Goal: Task Accomplishment & Management: Manage account settings

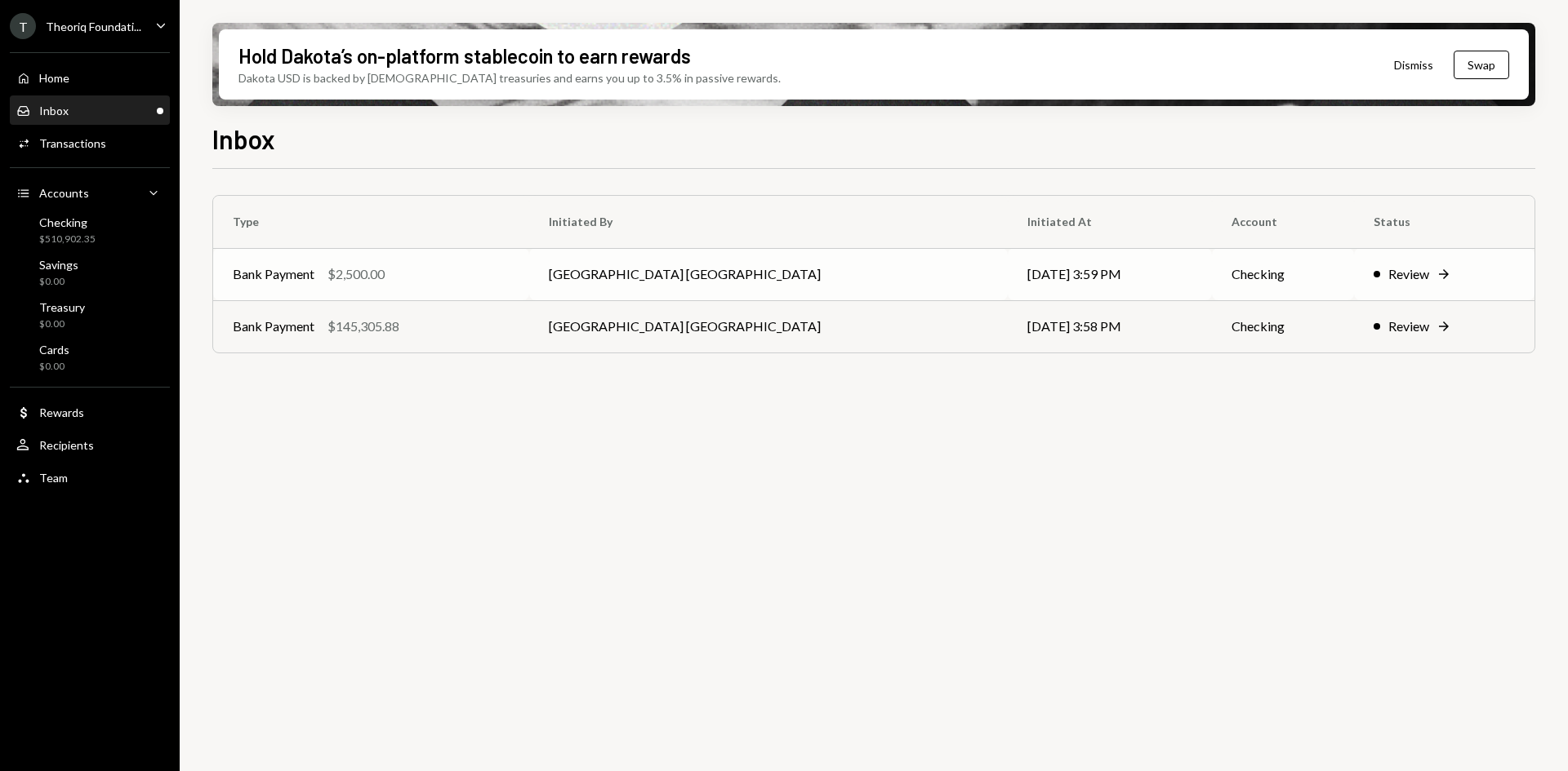
click at [510, 274] on div "Bank Payment $2,500.00" at bounding box center [371, 274] width 277 height 20
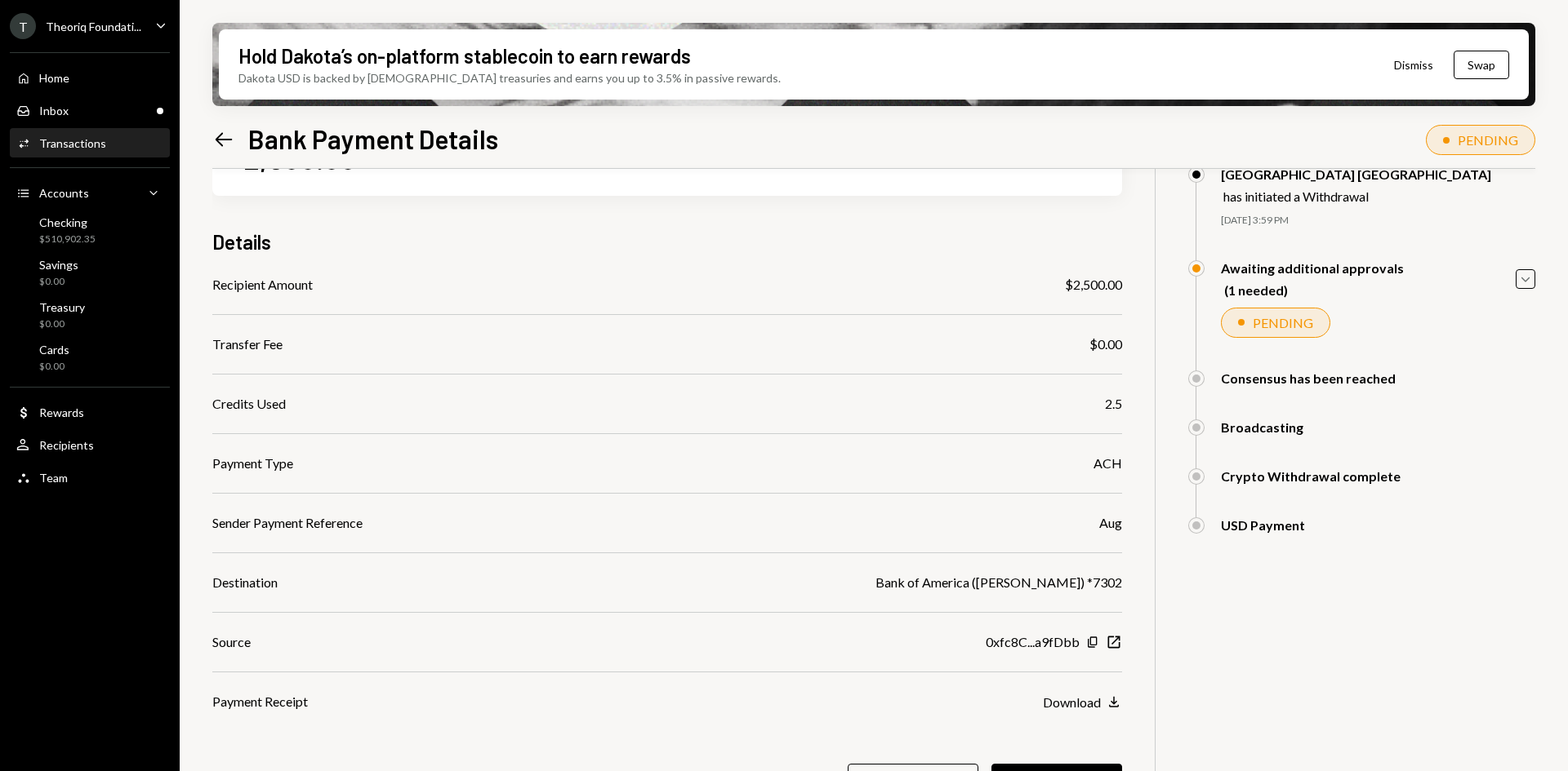
scroll to position [131, 0]
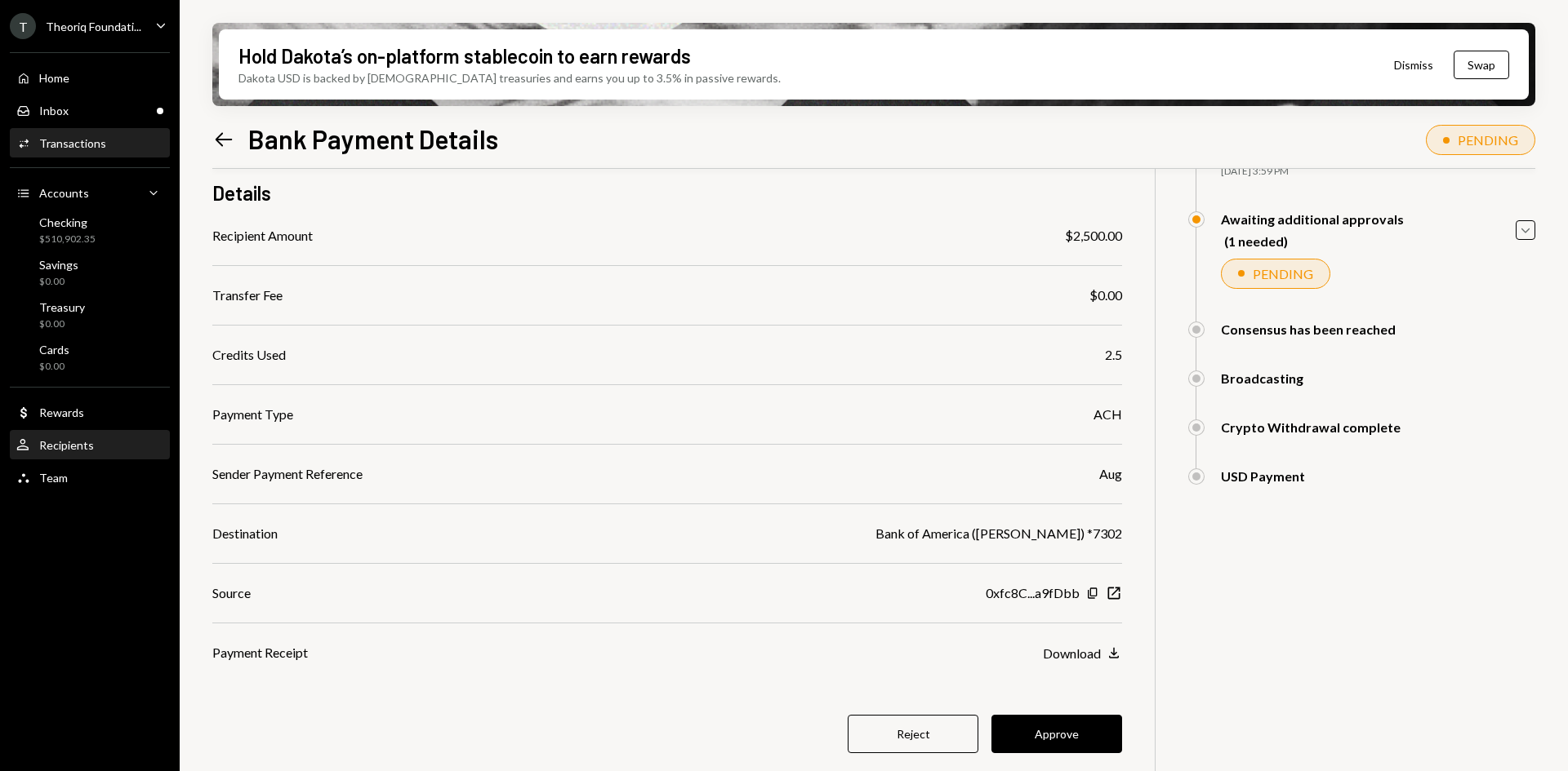
click at [91, 434] on div "User Recipients" at bounding box center [90, 445] width 147 height 27
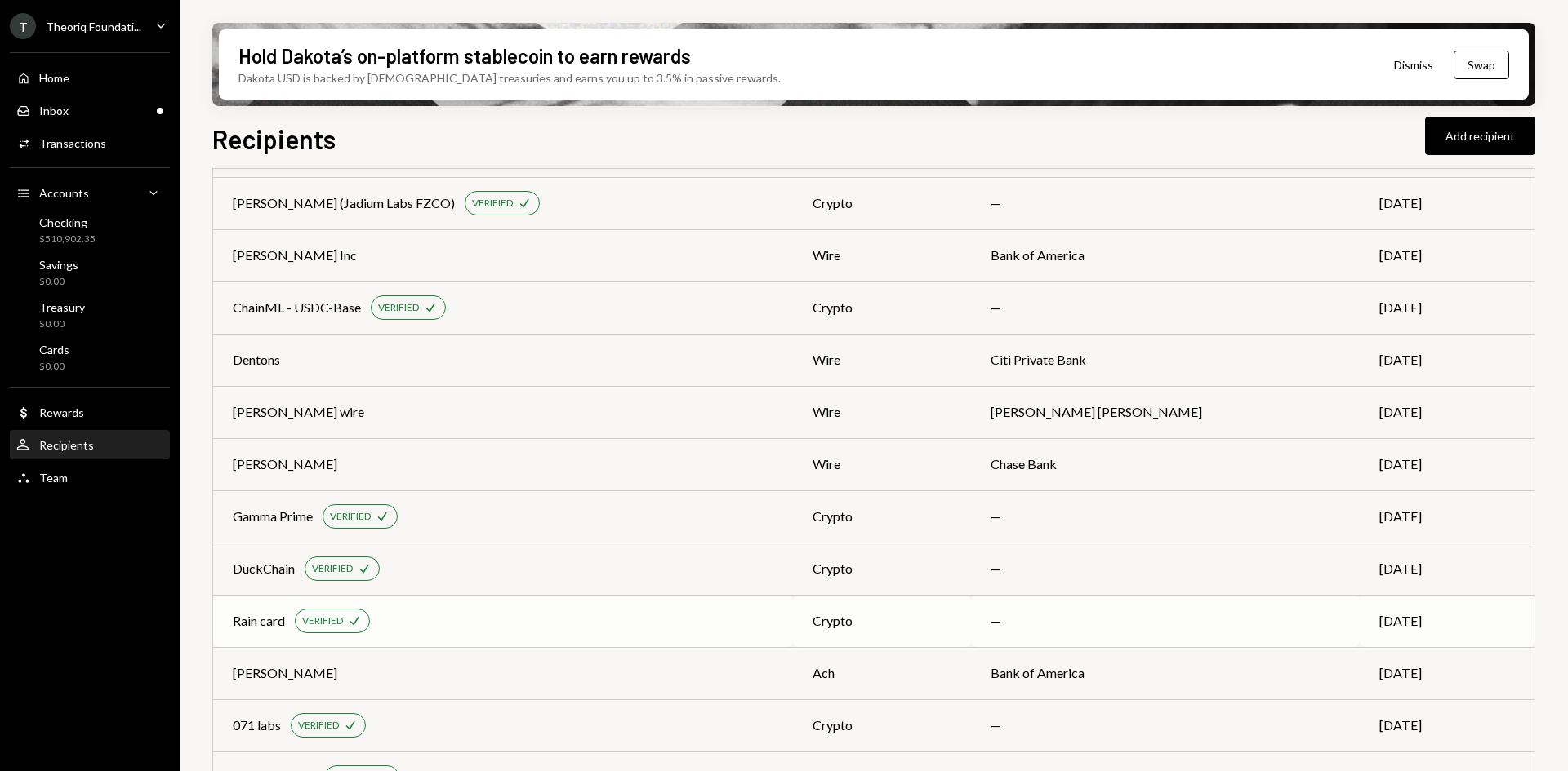
scroll to position [163, 0]
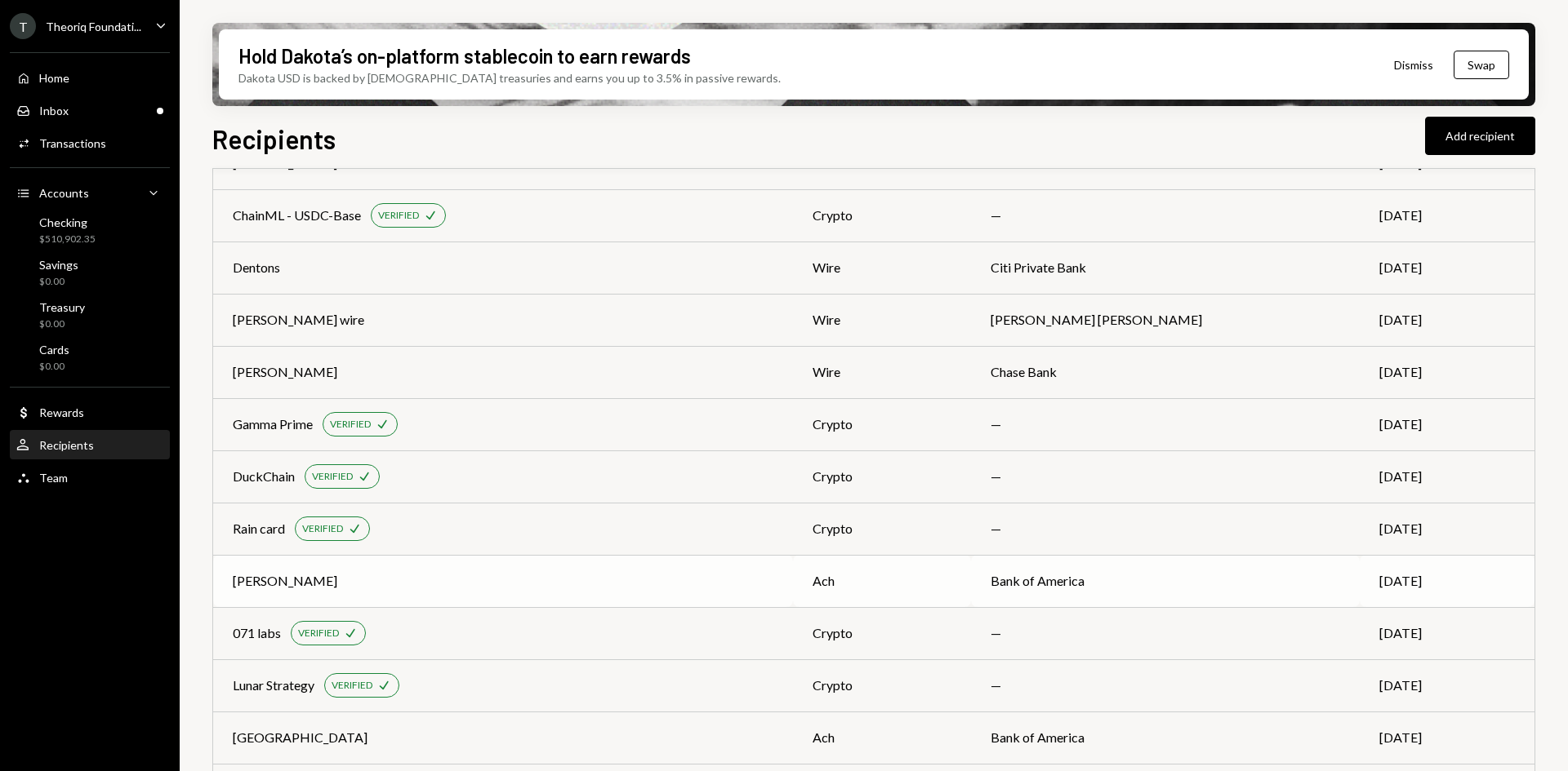
click at [678, 585] on div "[PERSON_NAME]" at bounding box center [503, 580] width 540 height 20
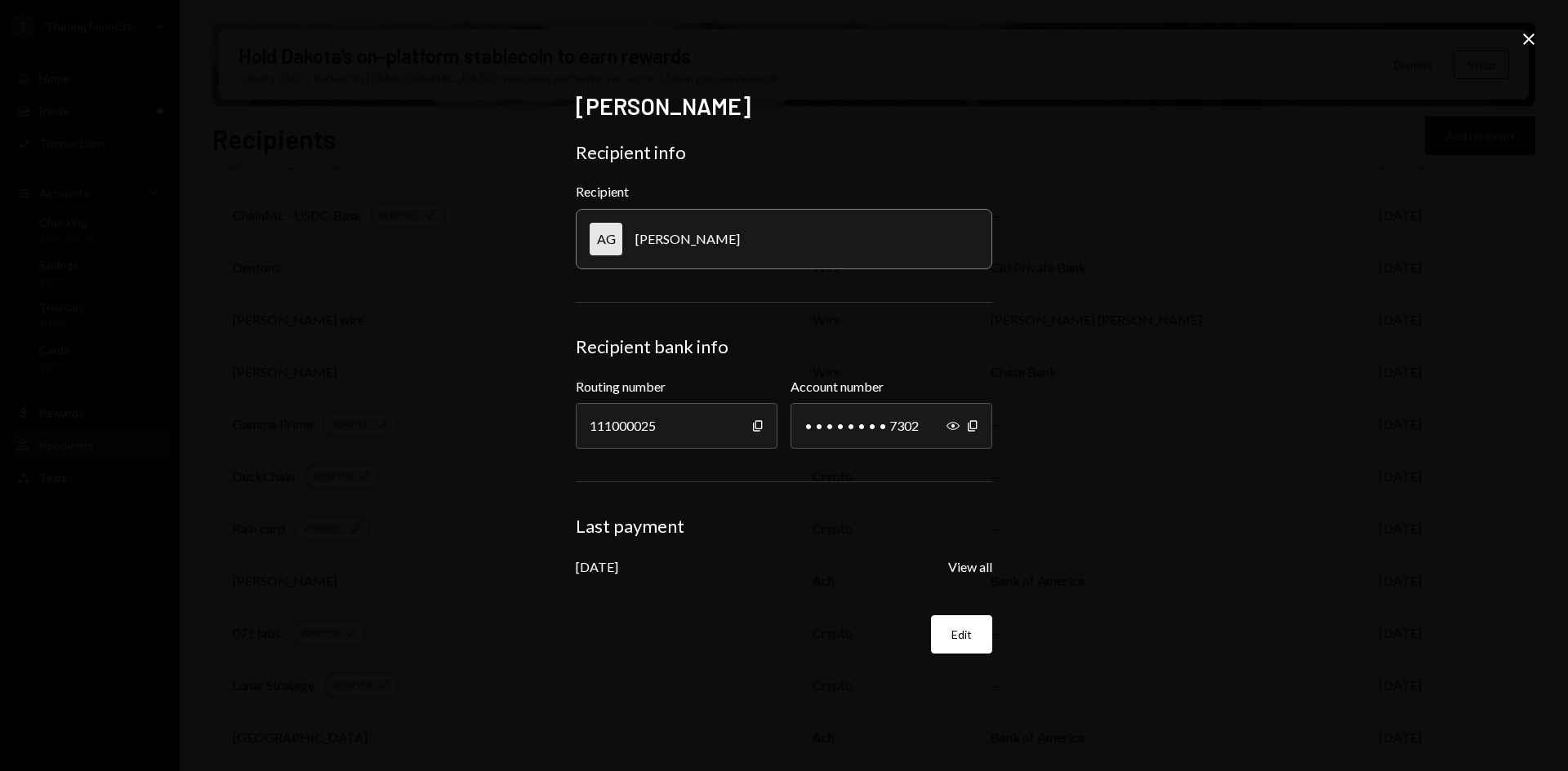
click at [1527, 35] on icon "Close" at bounding box center [1528, 38] width 20 height 20
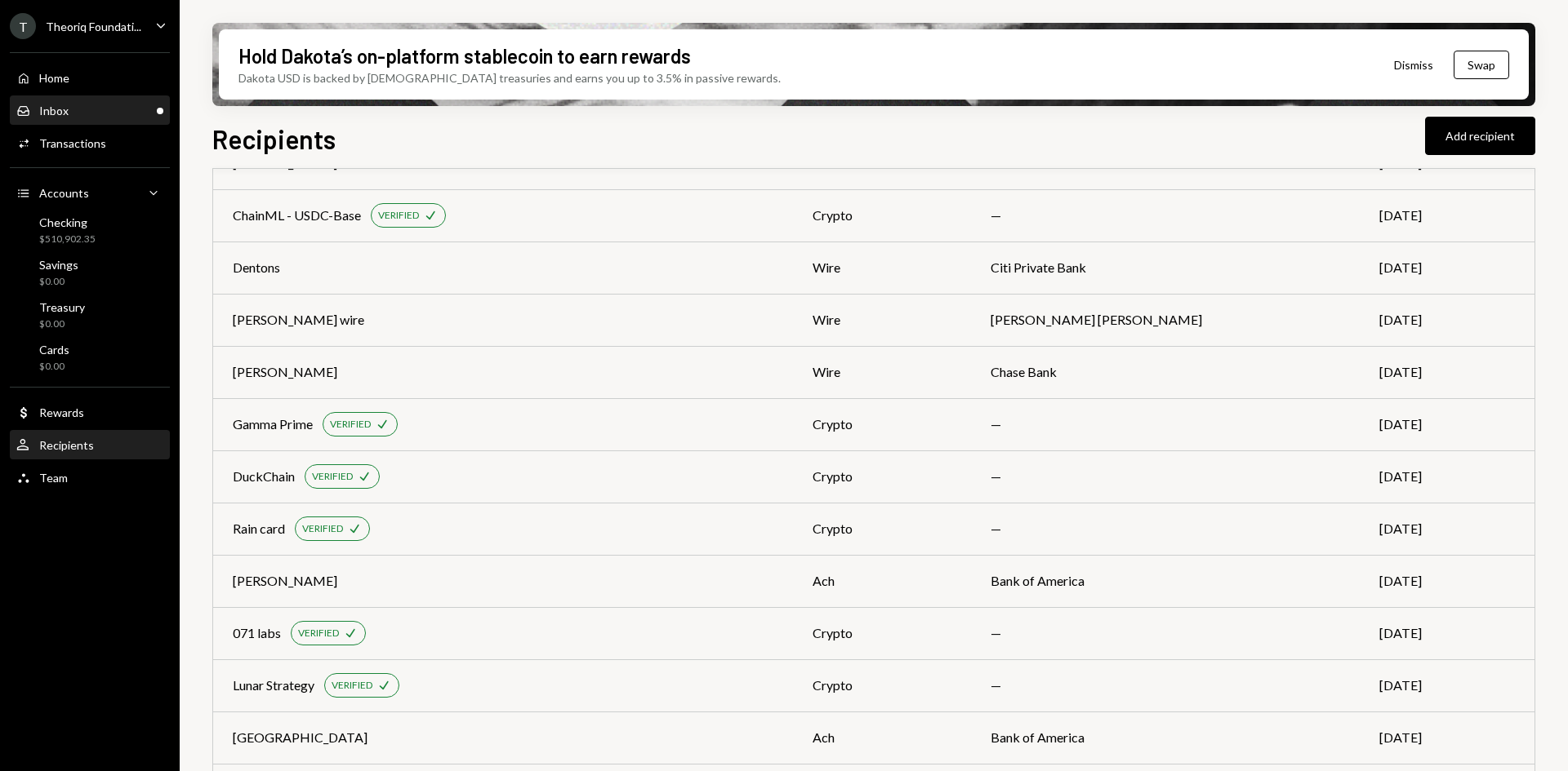
click at [129, 110] on div "Inbox Inbox" at bounding box center [90, 110] width 147 height 15
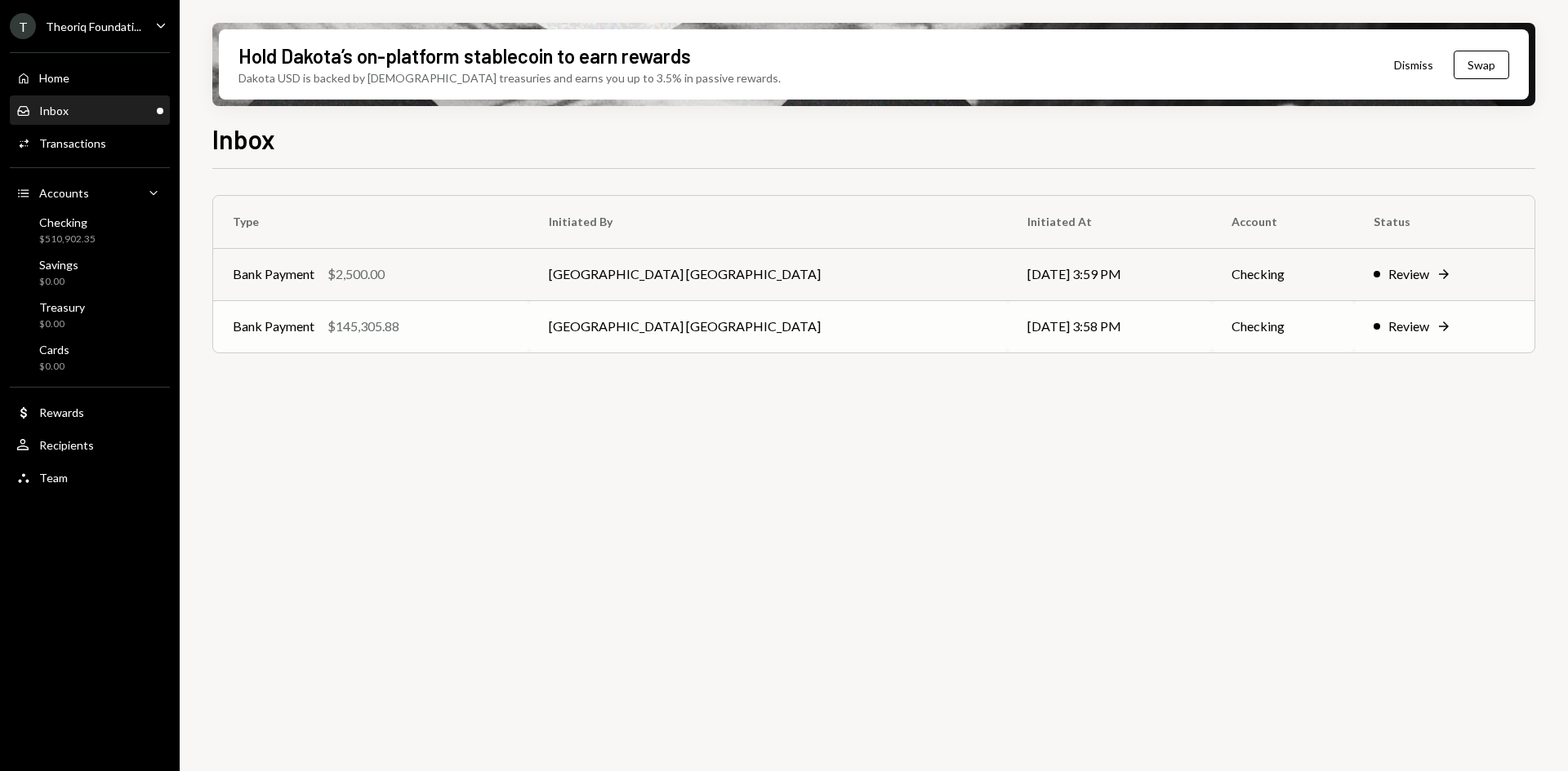
click at [589, 321] on td "[GEOGRAPHIC_DATA] [GEOGRAPHIC_DATA]" at bounding box center [768, 326] width 478 height 52
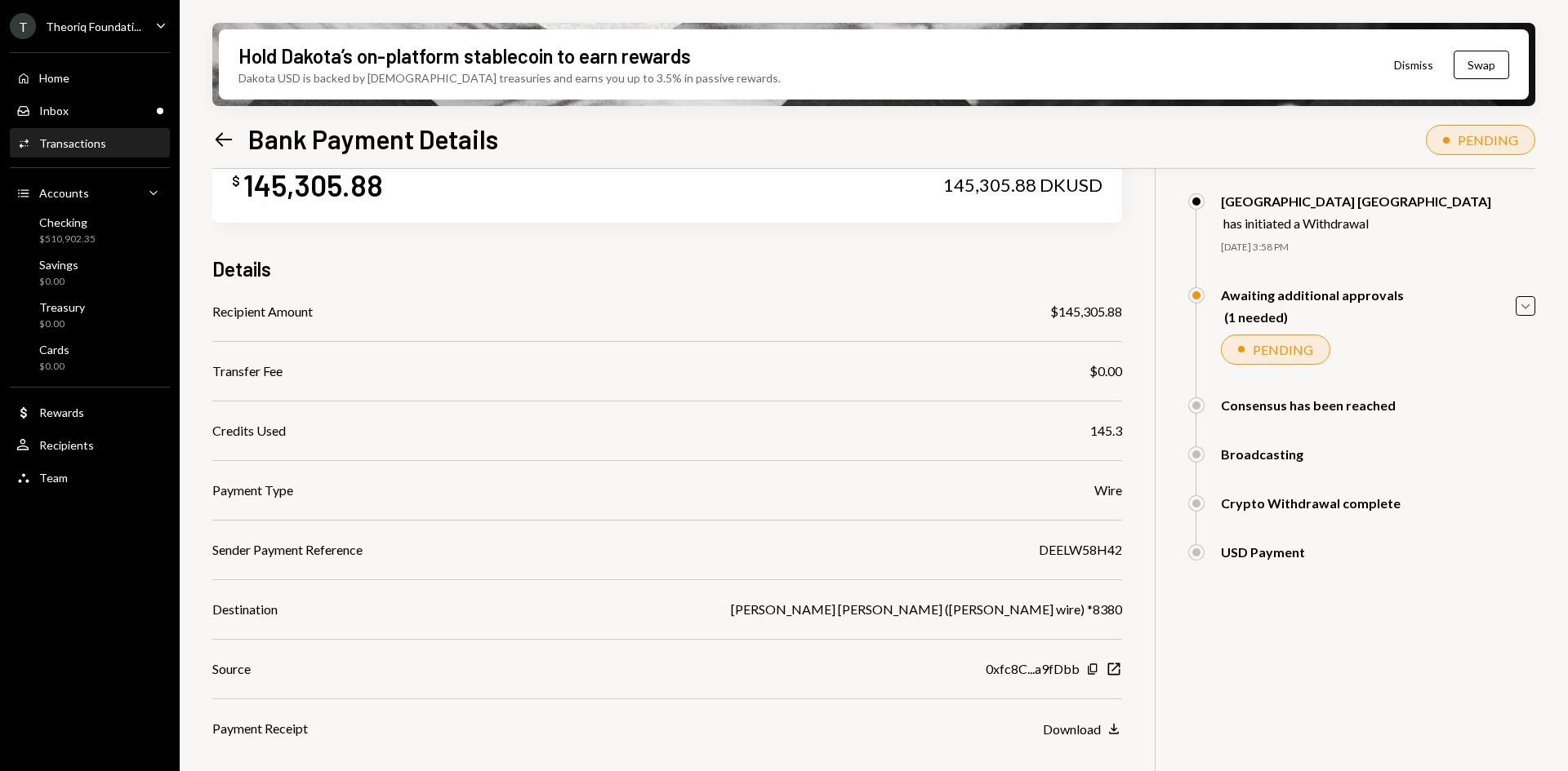
scroll to position [81, 0]
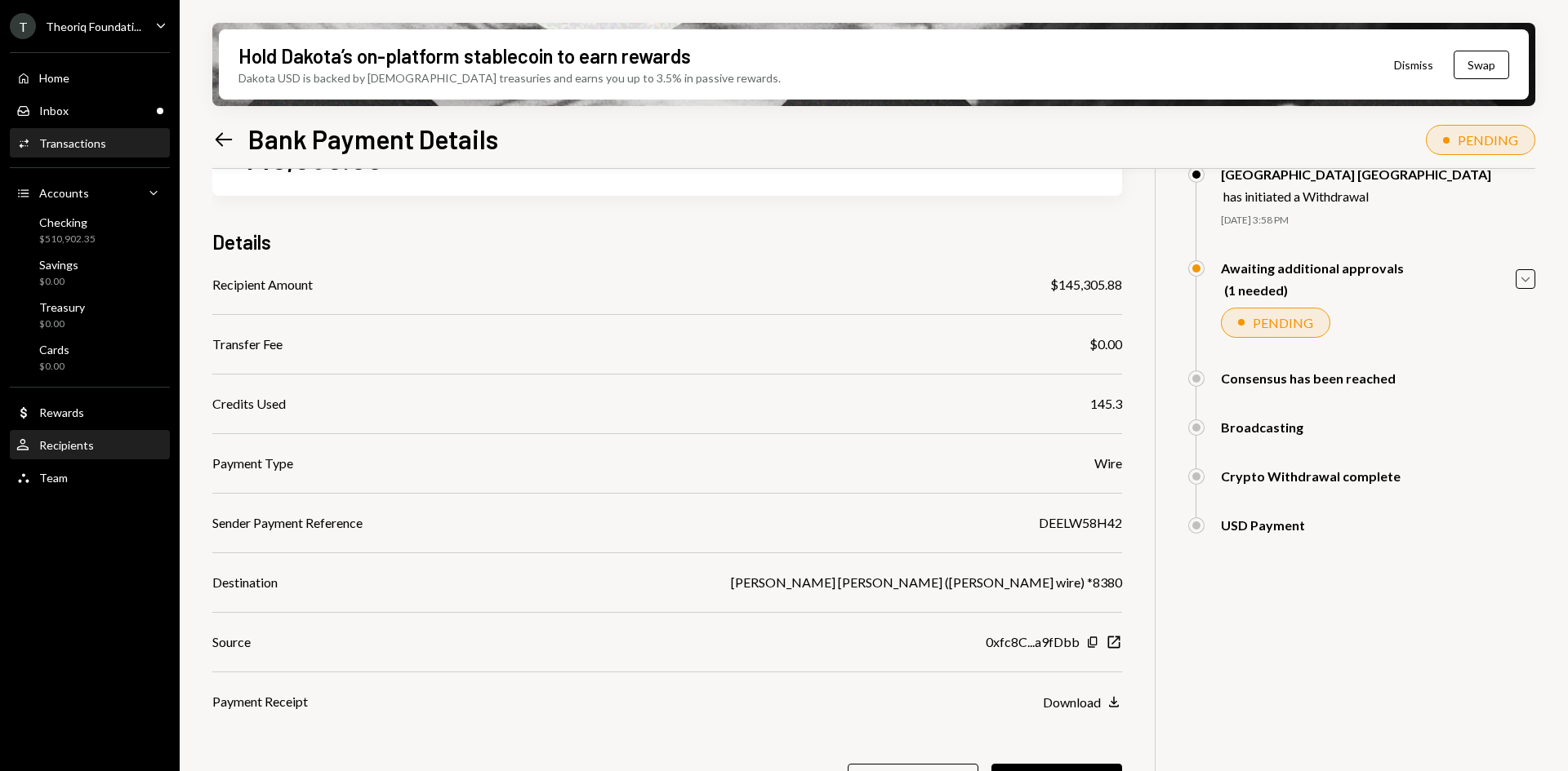
click at [95, 448] on div "User Recipients" at bounding box center [90, 445] width 147 height 15
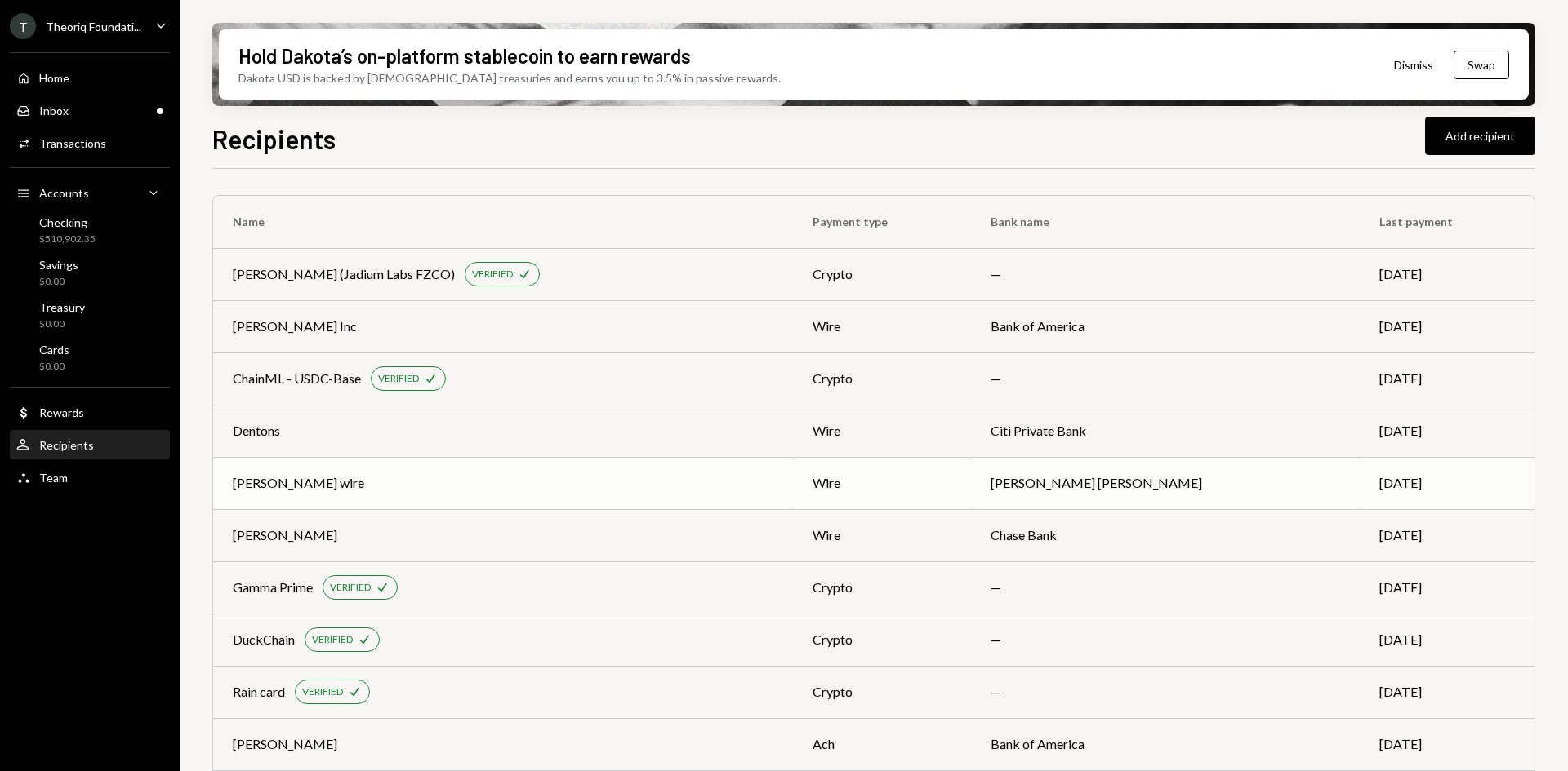
click at [714, 490] on div "Deel wire" at bounding box center [503, 483] width 540 height 20
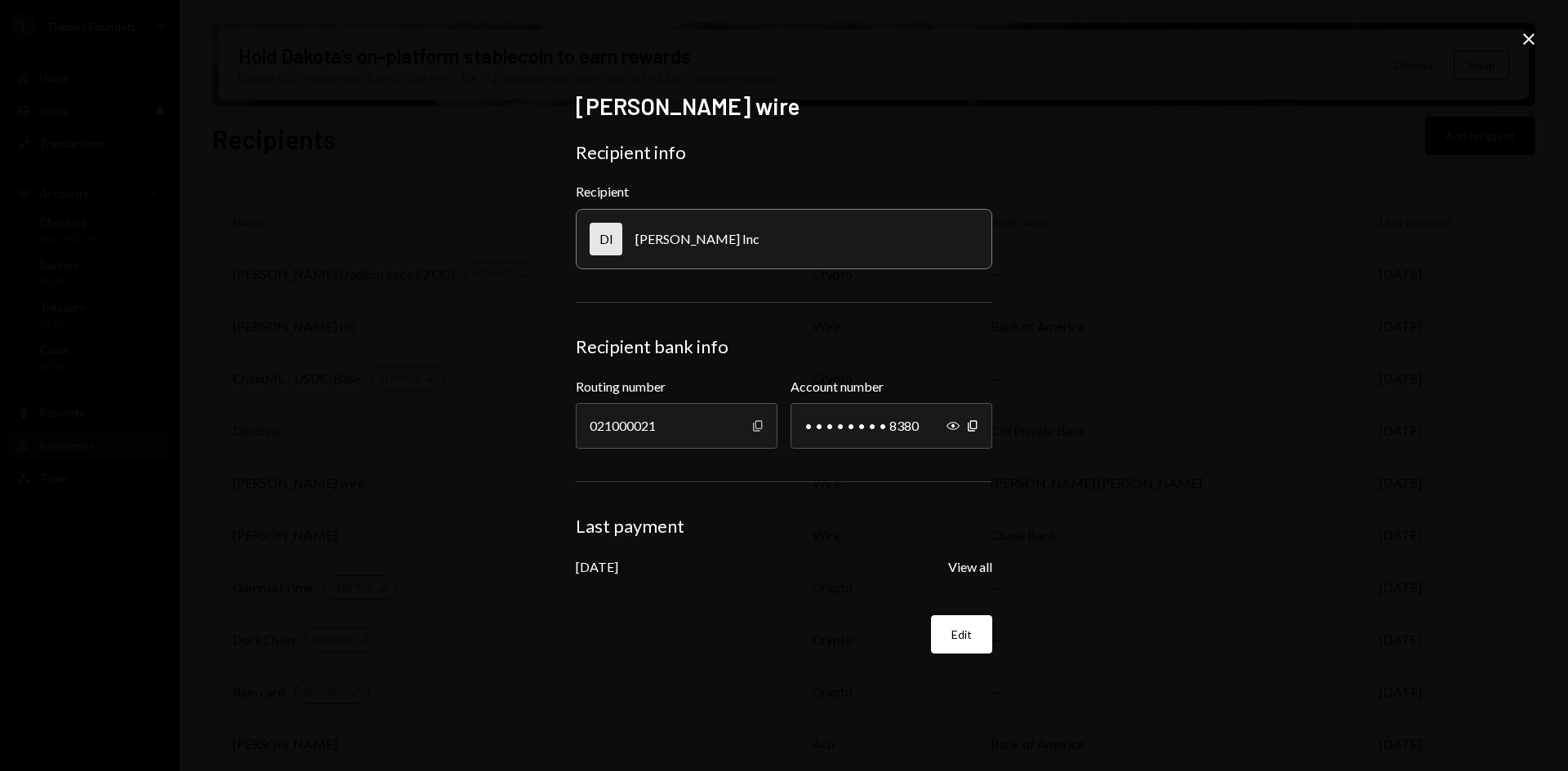
click at [757, 426] on icon "Copy" at bounding box center [757, 426] width 13 height 13
click at [970, 427] on icon "button" at bounding box center [972, 426] width 9 height 10
click at [949, 422] on icon "Show" at bounding box center [952, 426] width 13 height 13
drag, startPoint x: 1532, startPoint y: 38, endPoint x: 997, endPoint y: 72, distance: 536.1
click at [1532, 38] on icon "Close" at bounding box center [1528, 38] width 20 height 20
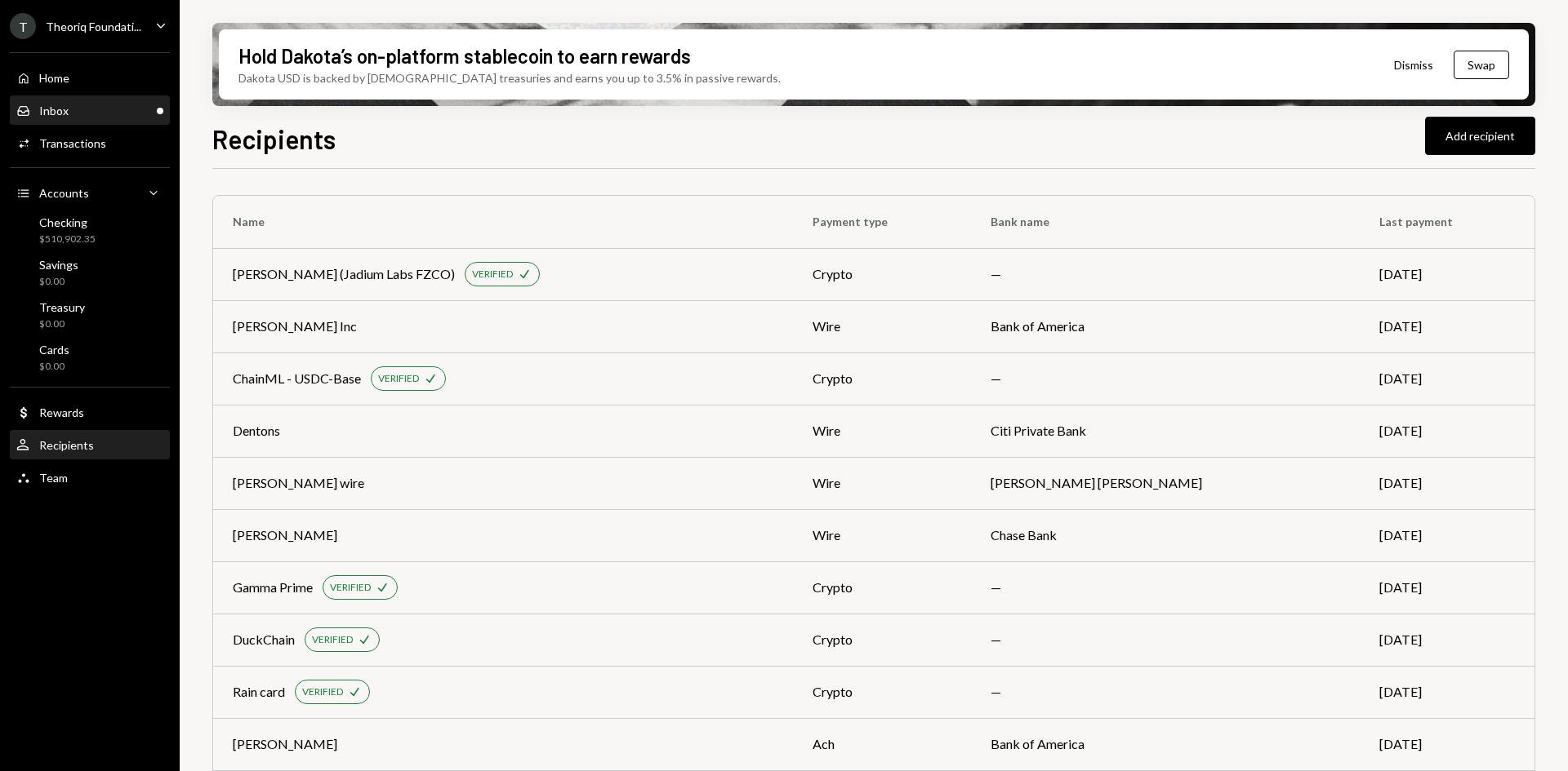
click at [80, 122] on div "Inbox Inbox" at bounding box center [90, 111] width 147 height 27
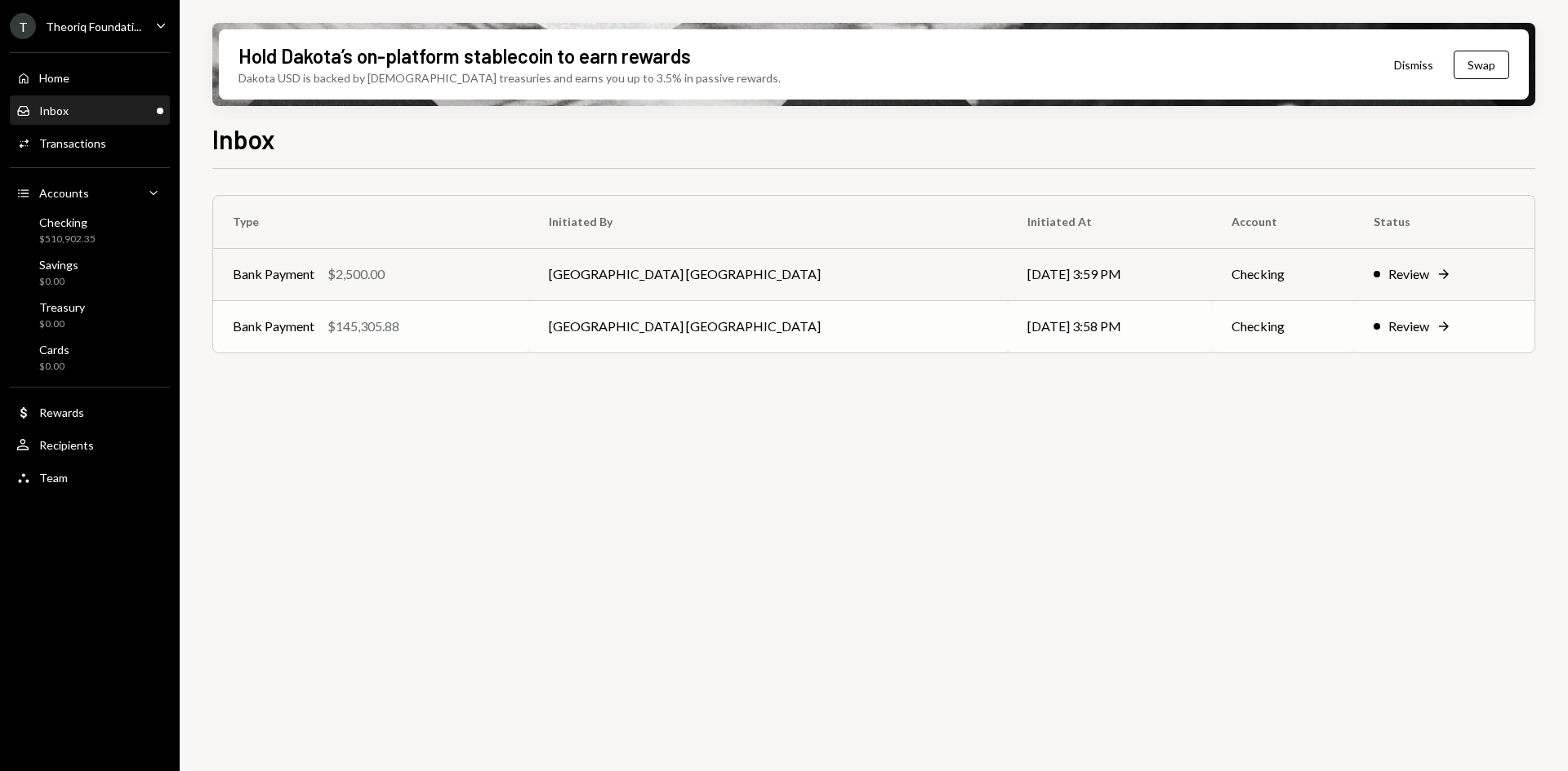
click at [593, 331] on td "[GEOGRAPHIC_DATA] [GEOGRAPHIC_DATA]" at bounding box center [768, 326] width 478 height 52
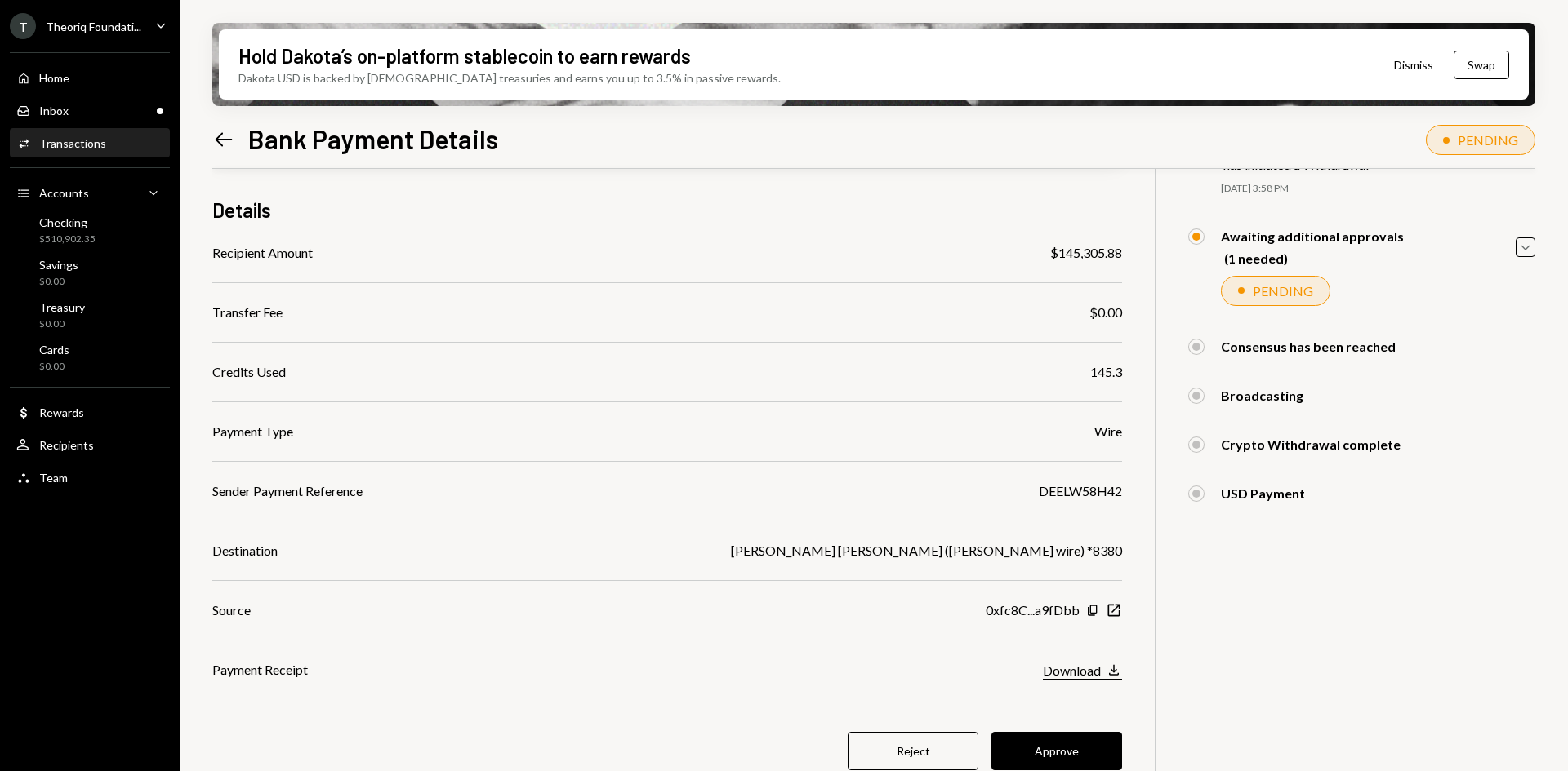
scroll to position [131, 0]
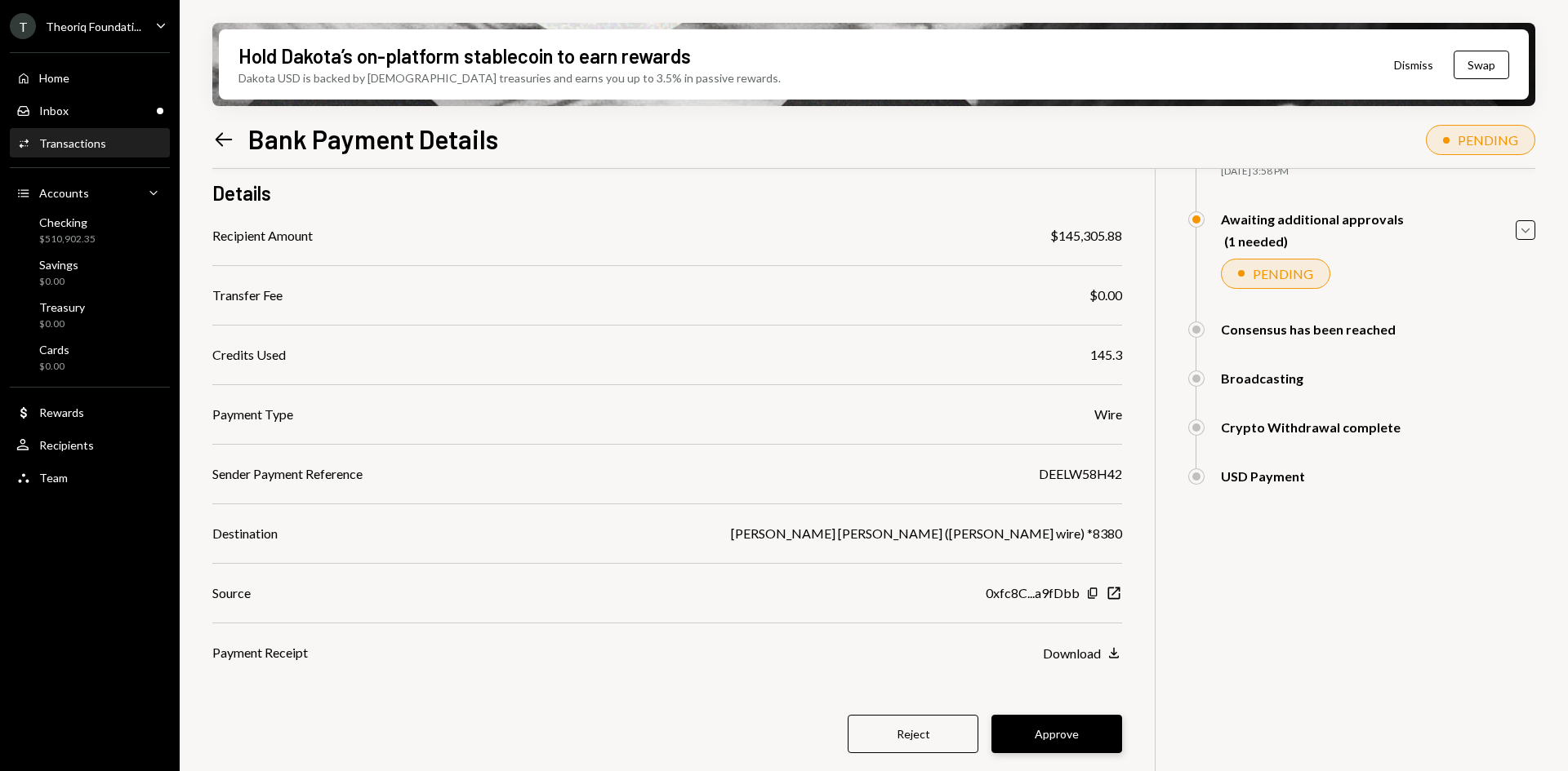
click at [1084, 725] on button "Approve" at bounding box center [1056, 734] width 131 height 38
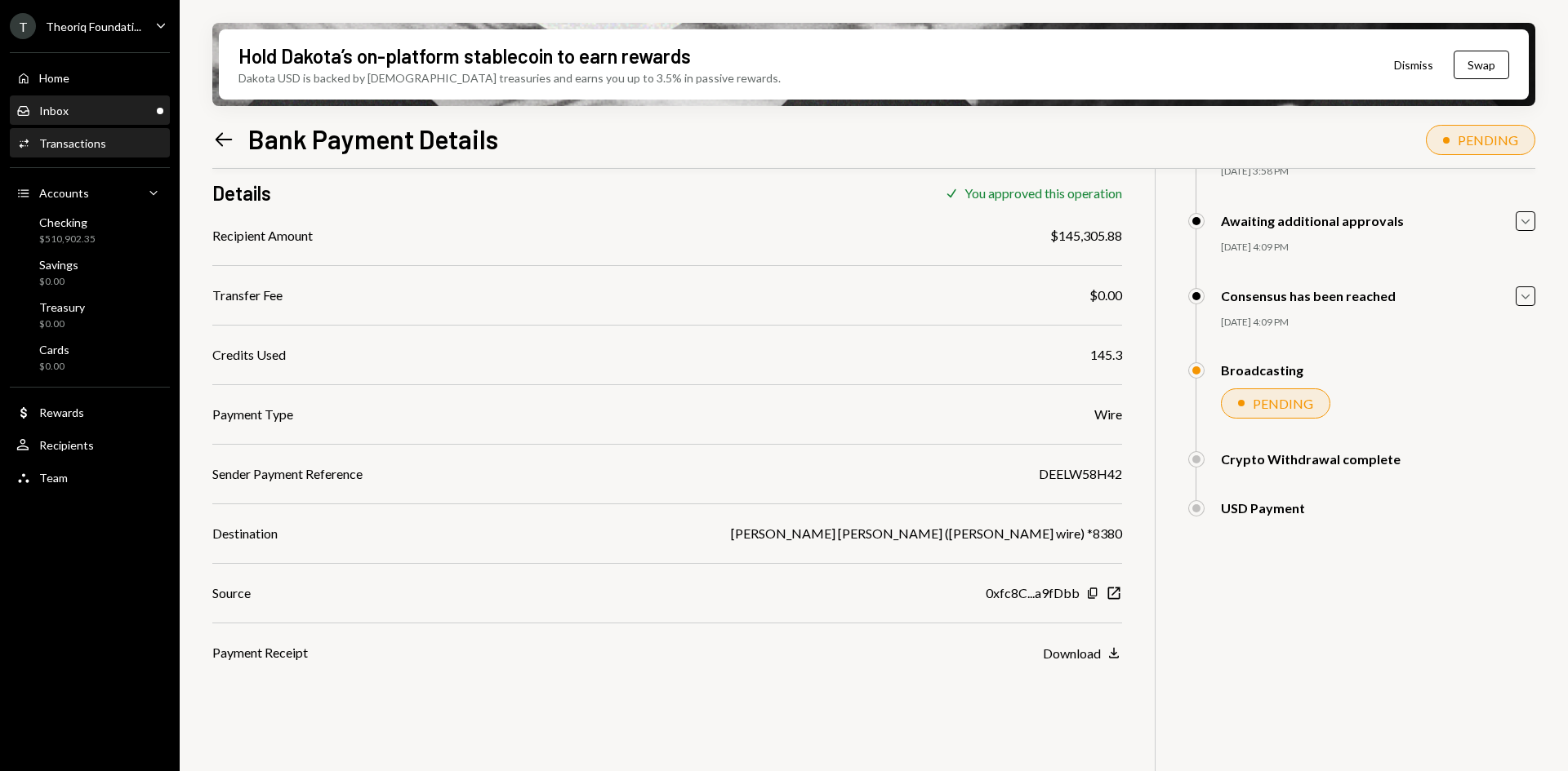
click at [90, 114] on div "Inbox Inbox" at bounding box center [90, 110] width 147 height 15
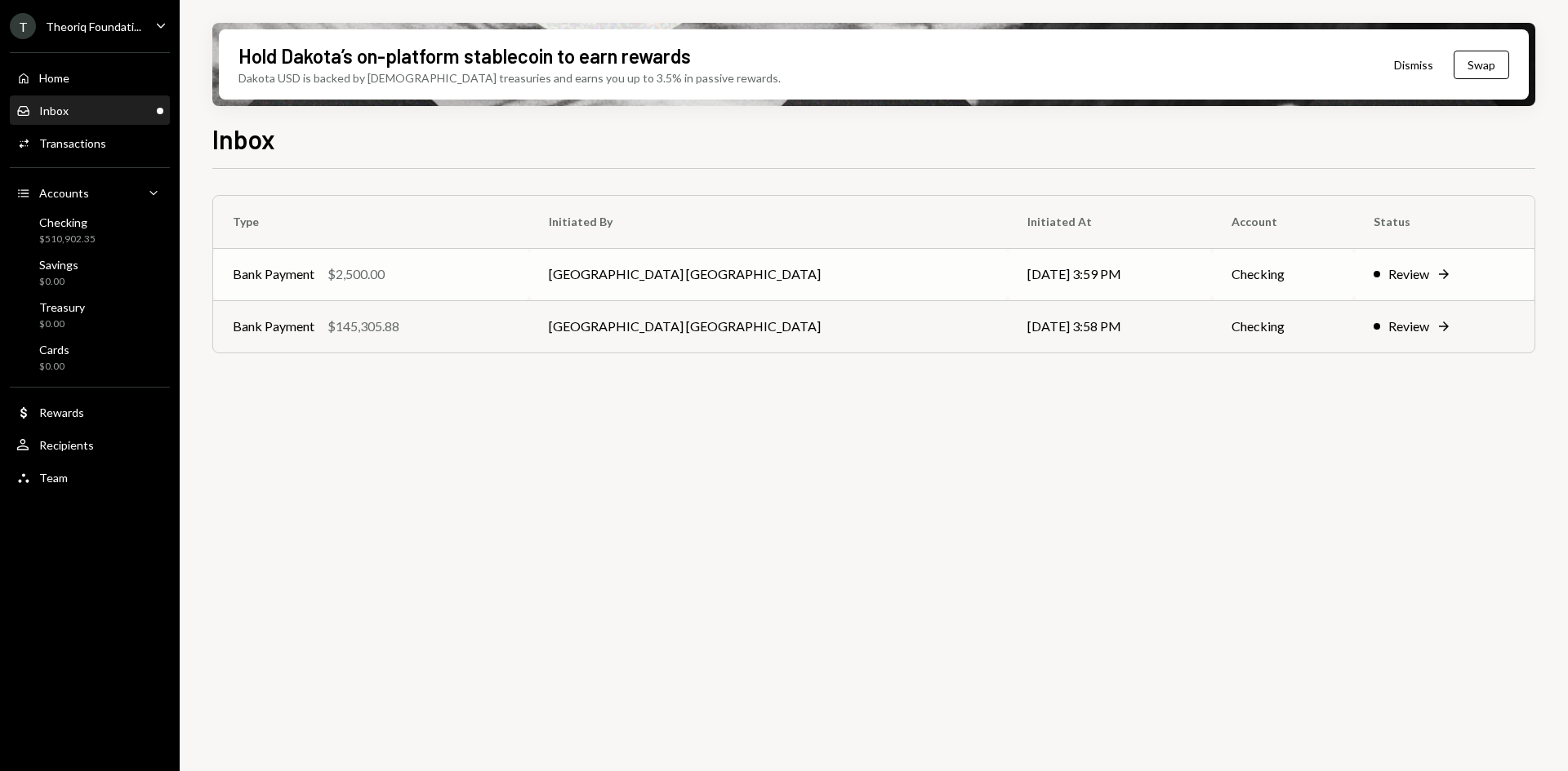
click at [497, 269] on div "Bank Payment $2,500.00" at bounding box center [371, 274] width 277 height 20
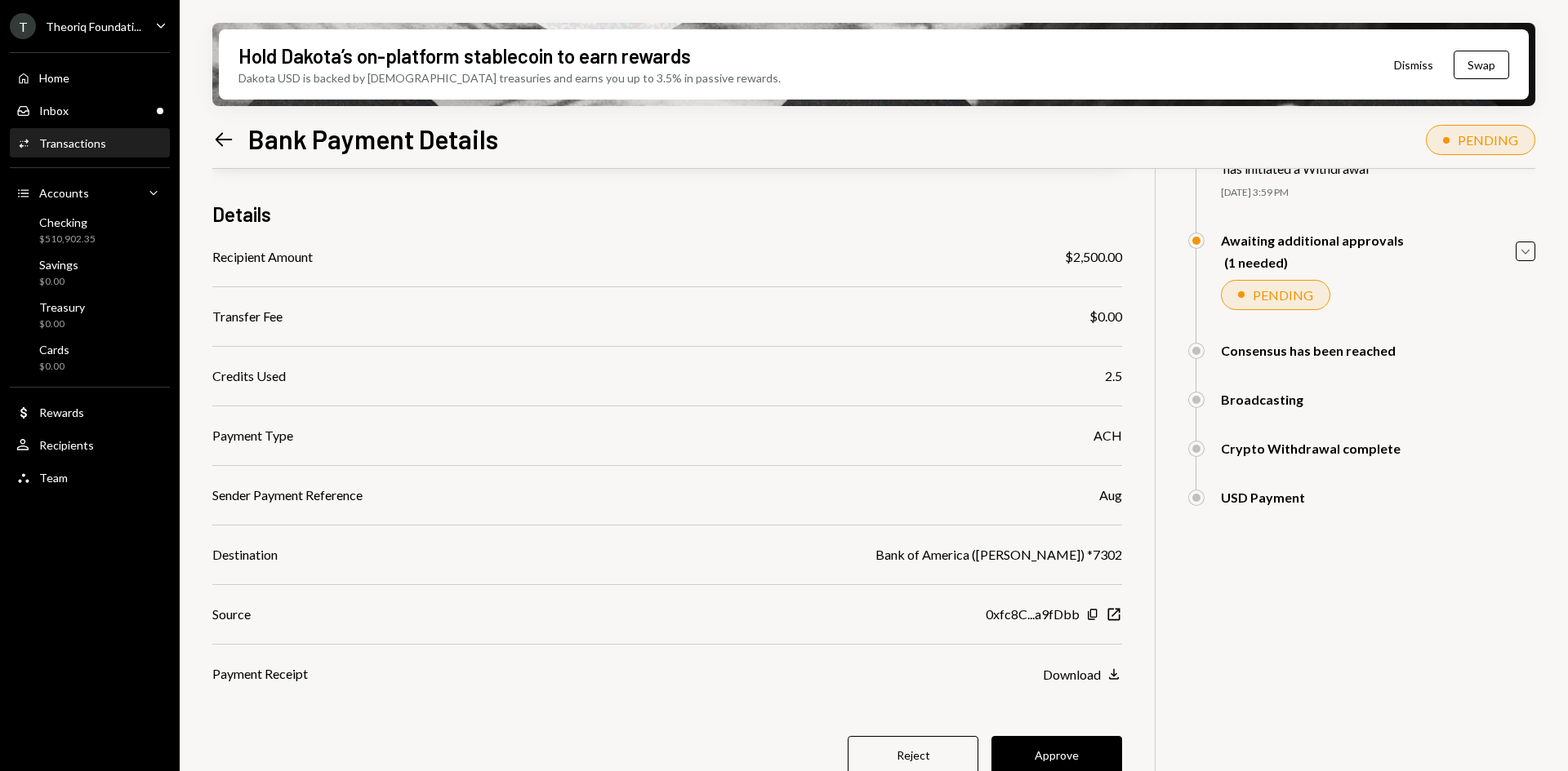
scroll to position [131, 0]
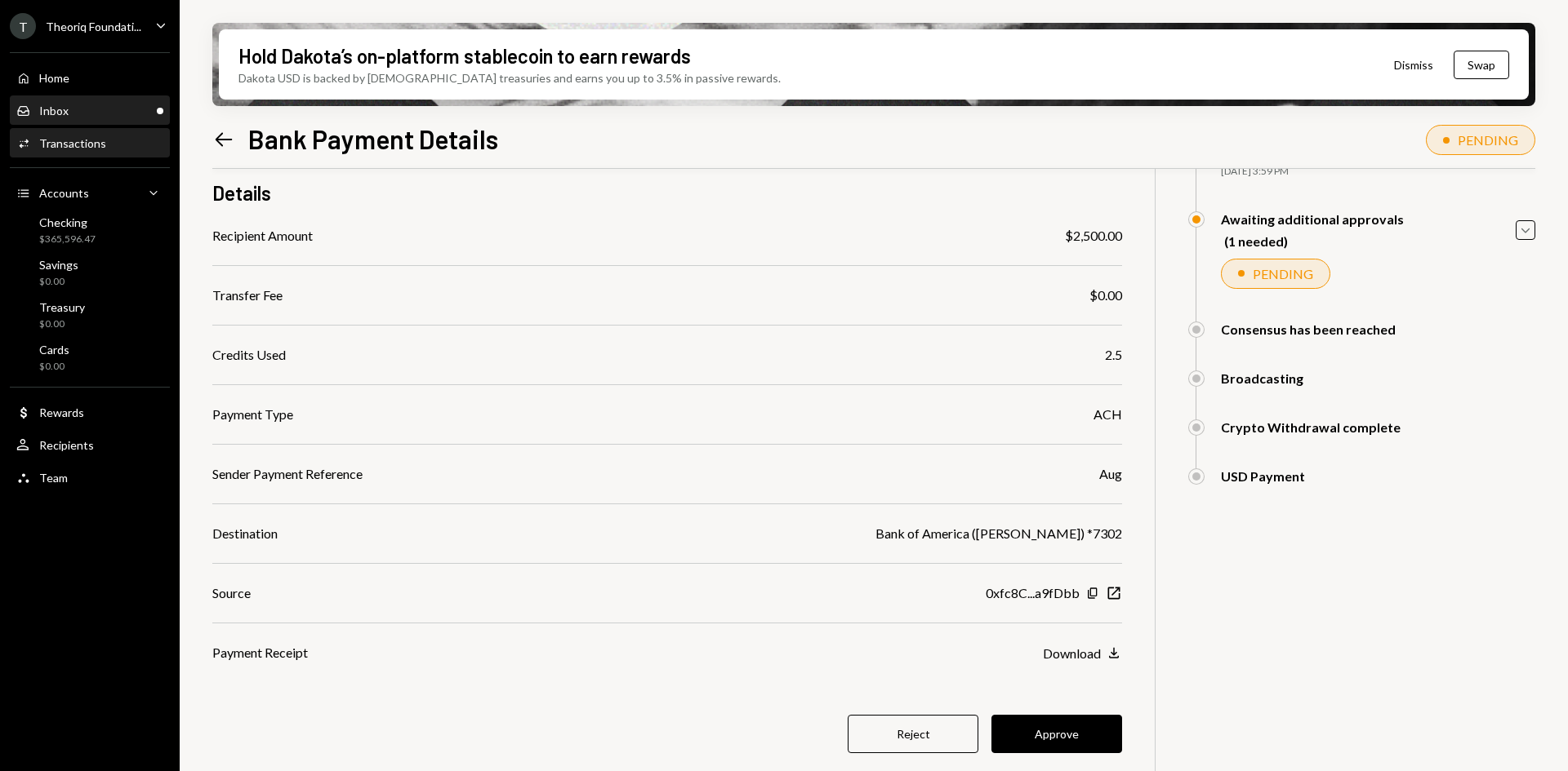
click at [86, 101] on div "Inbox Inbox" at bounding box center [90, 111] width 147 height 27
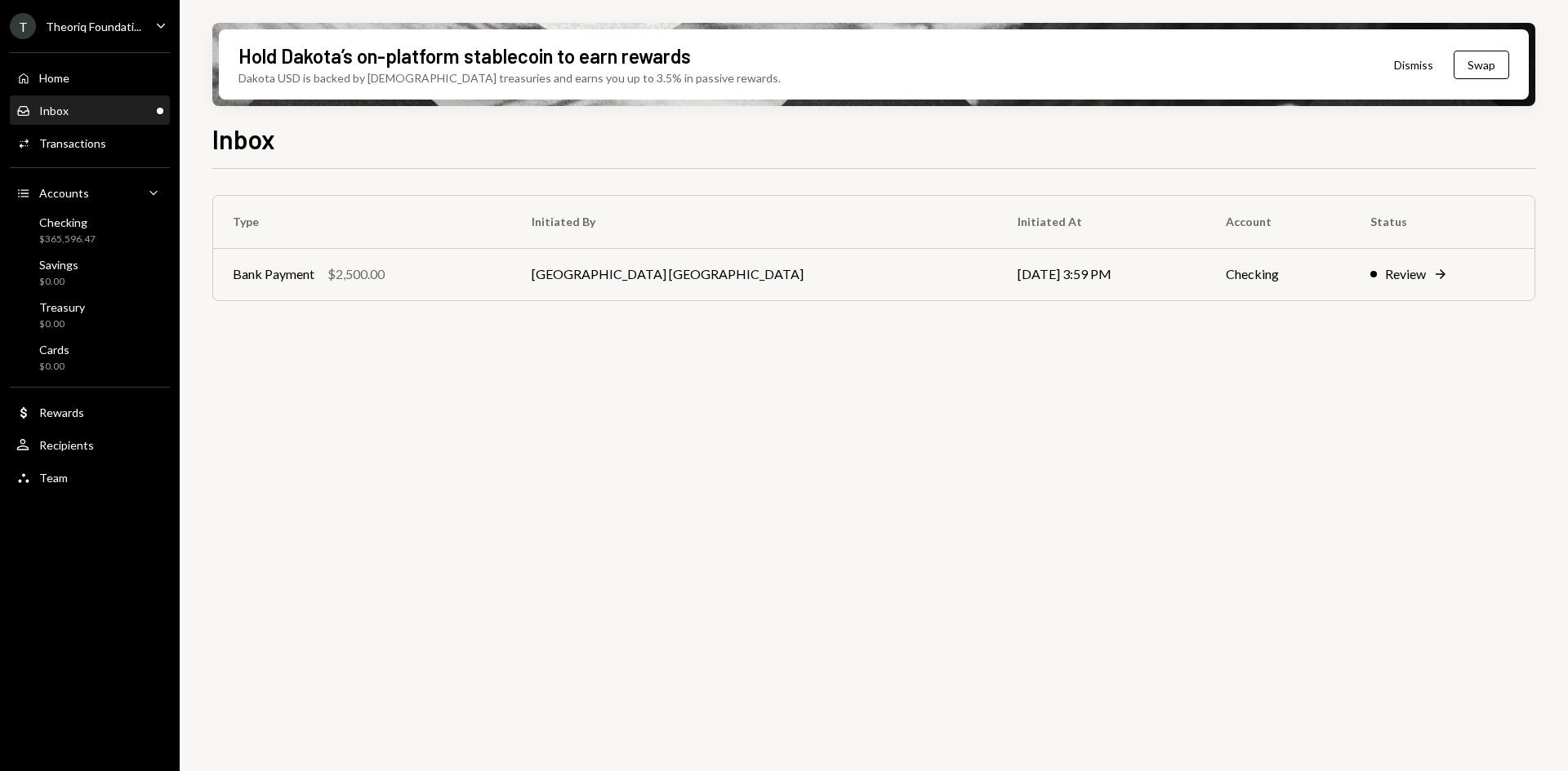
click at [161, 23] on icon "Caret Down" at bounding box center [161, 25] width 18 height 18
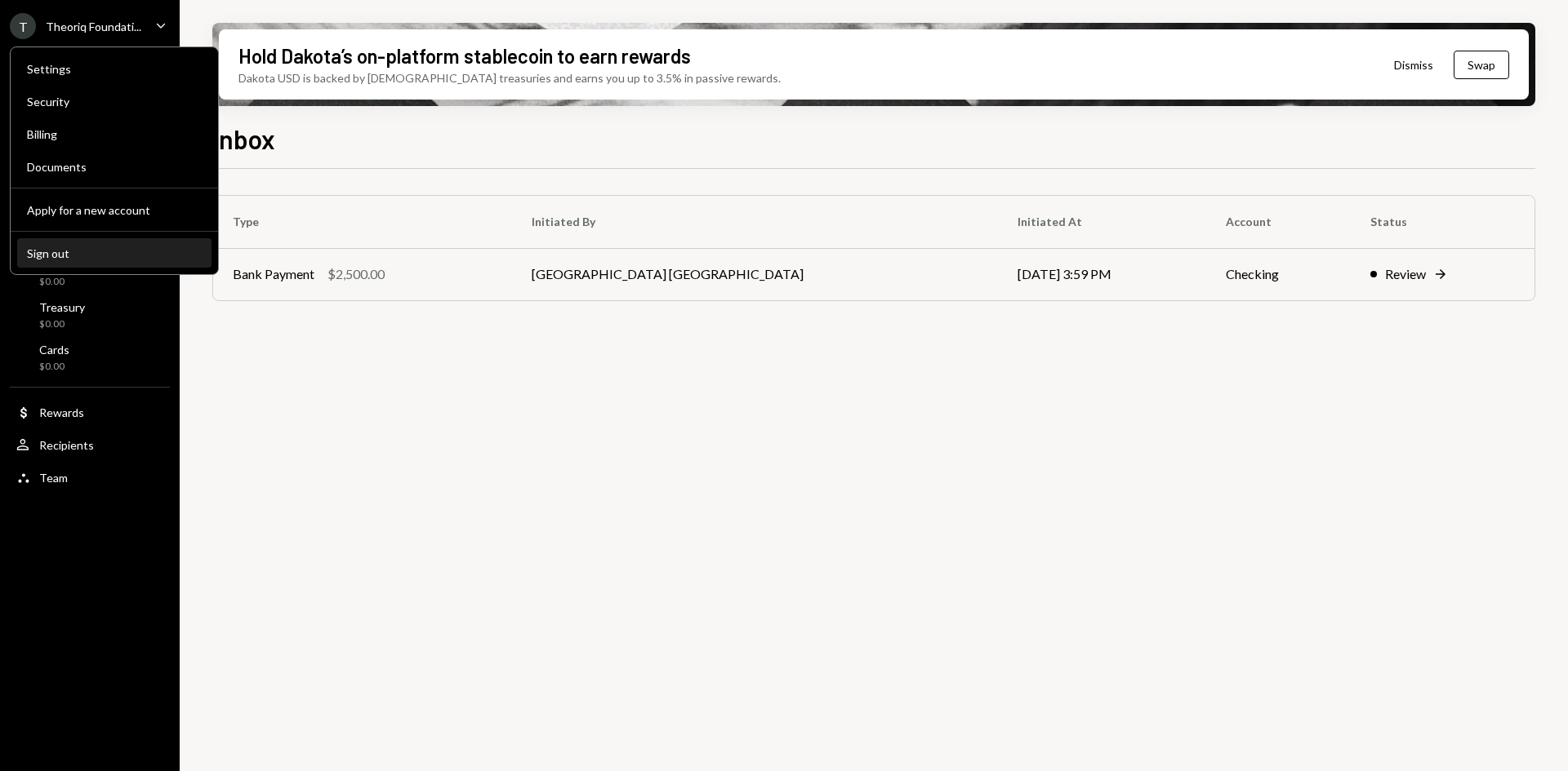
click at [110, 257] on div "Sign out" at bounding box center [115, 253] width 174 height 14
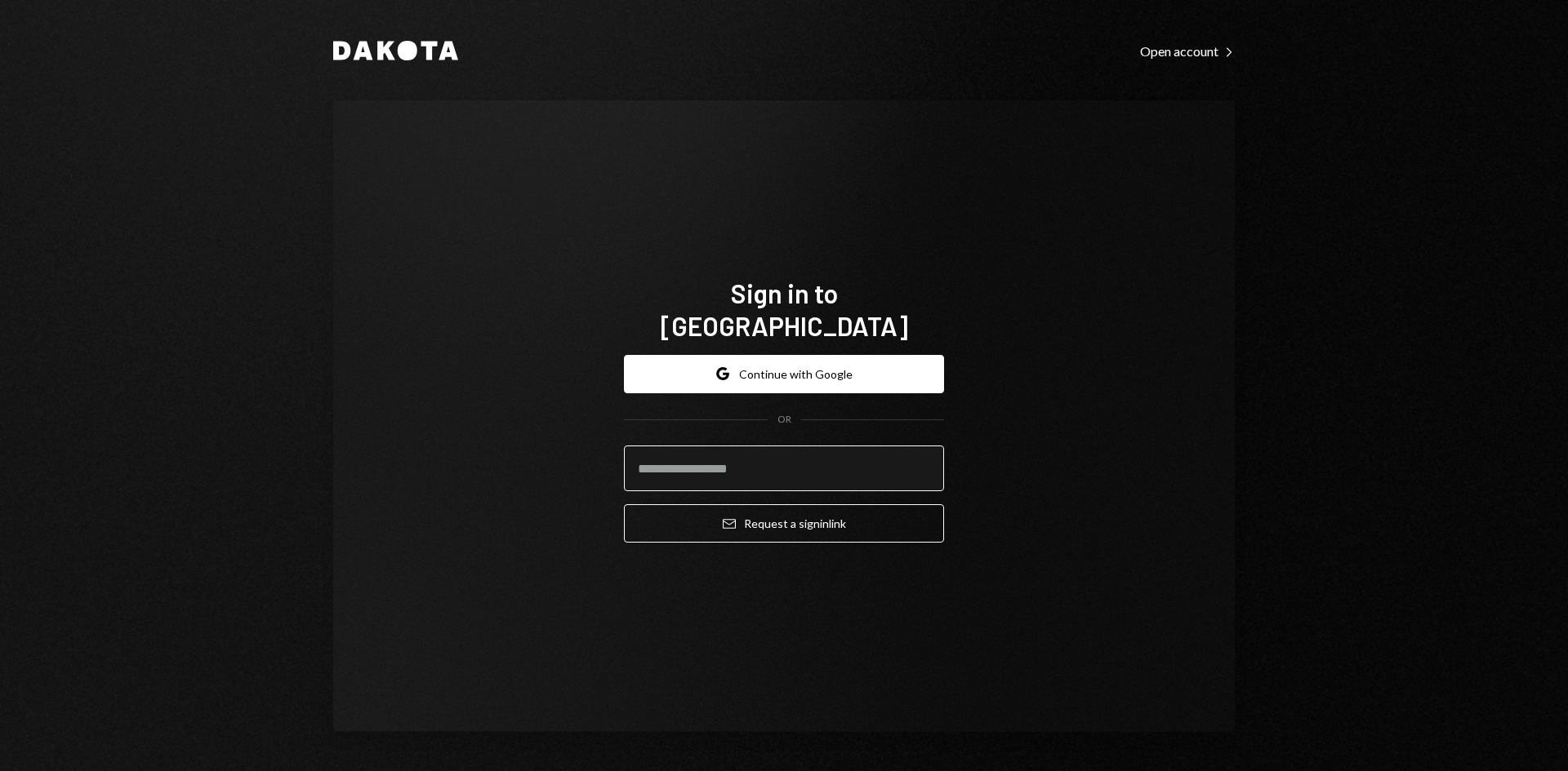
click at [722, 445] on input "email" at bounding box center [784, 468] width 320 height 45
type input "**********"
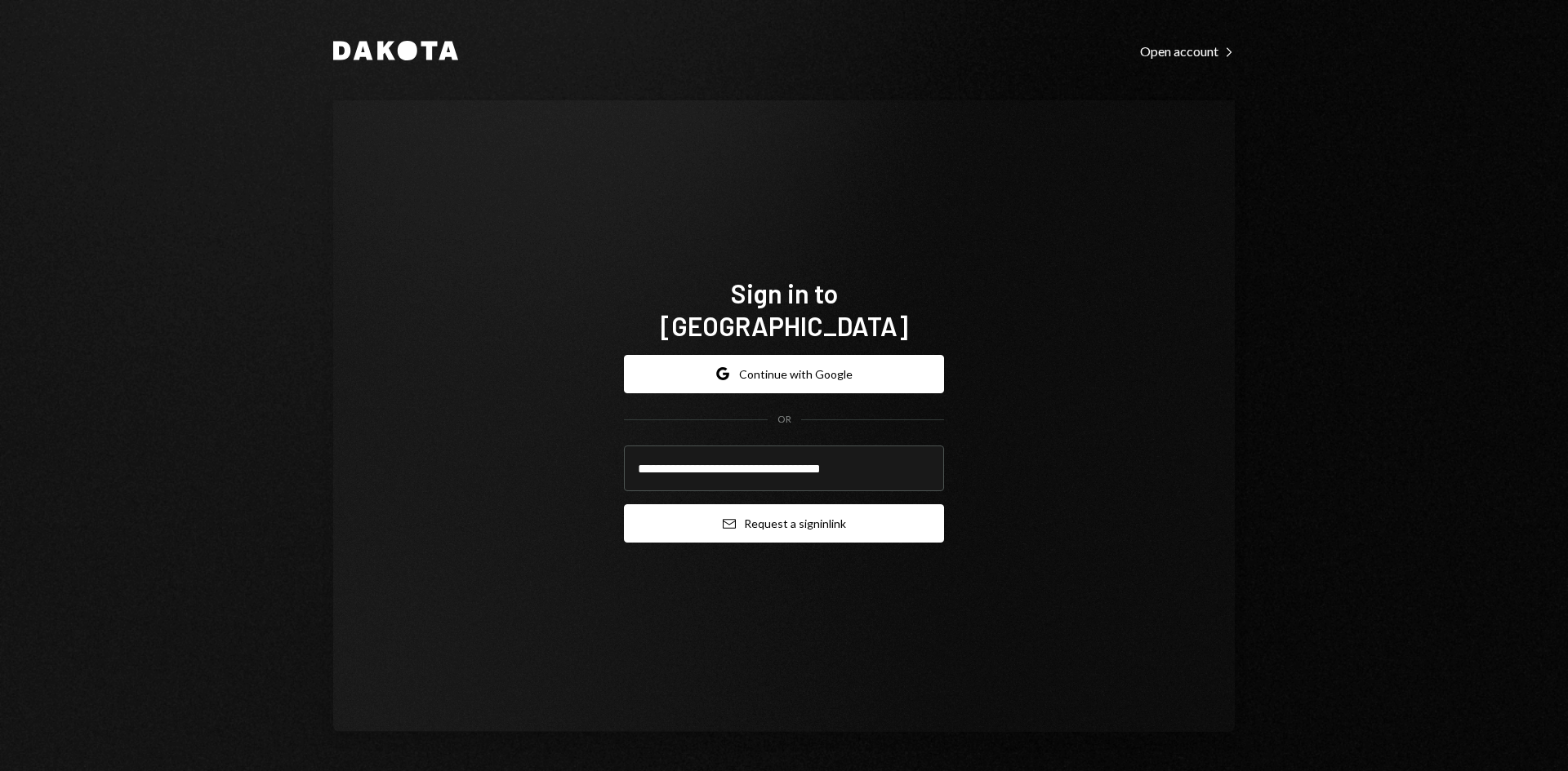
click at [807, 512] on button "Email Request a sign in link" at bounding box center [784, 523] width 320 height 38
